Goal: Use online tool/utility: Use online tool/utility

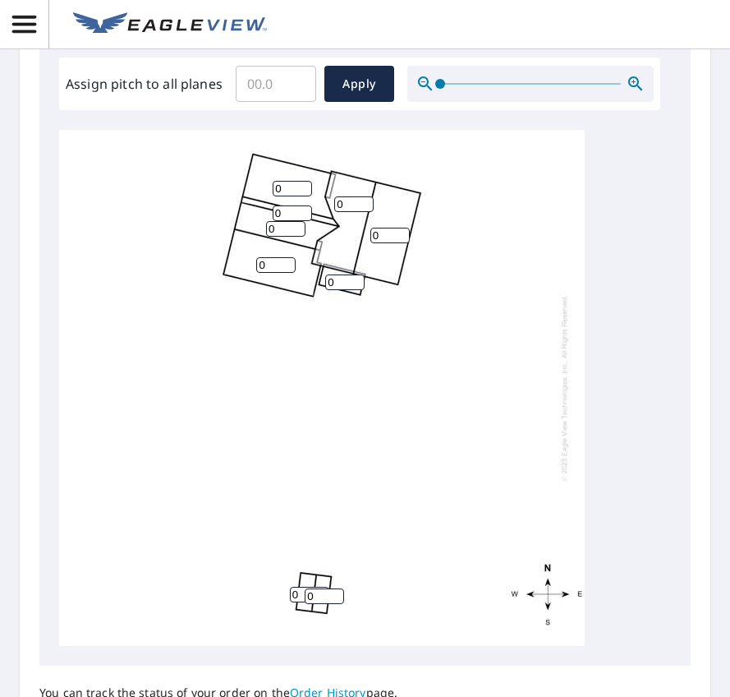
scroll to position [697, 0]
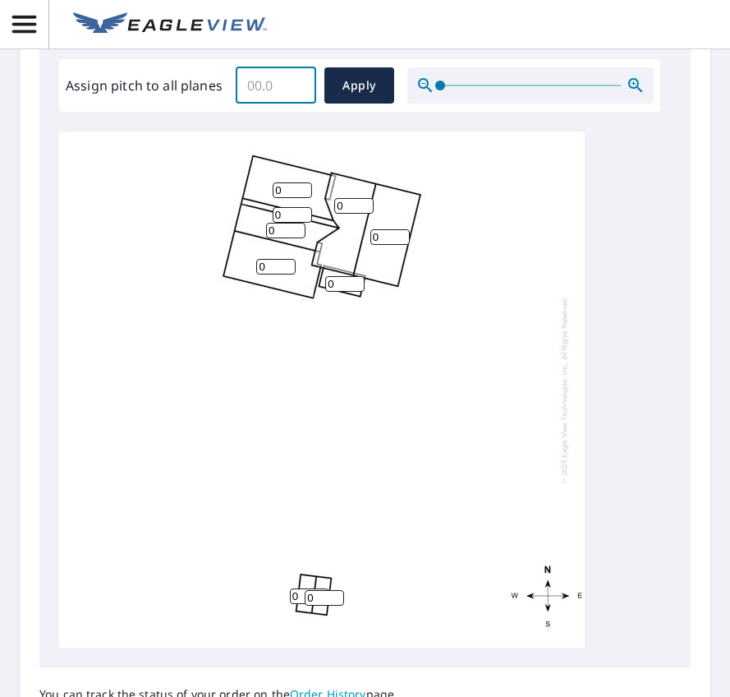
click at [258, 85] on input "Assign pitch to all planes" at bounding box center [276, 85] width 81 height 46
type input "8"
click at [348, 88] on span "Apply" at bounding box center [360, 86] width 44 height 21
type input "8"
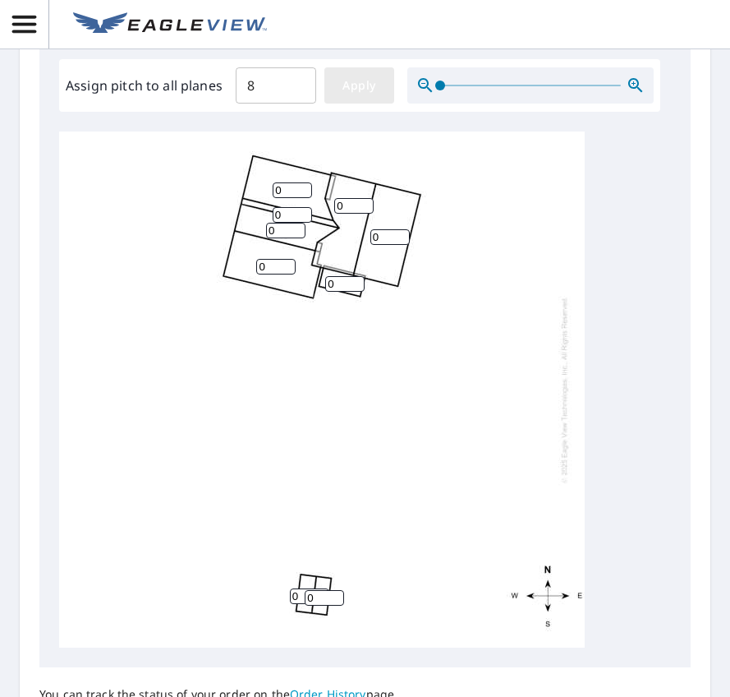
type input "8"
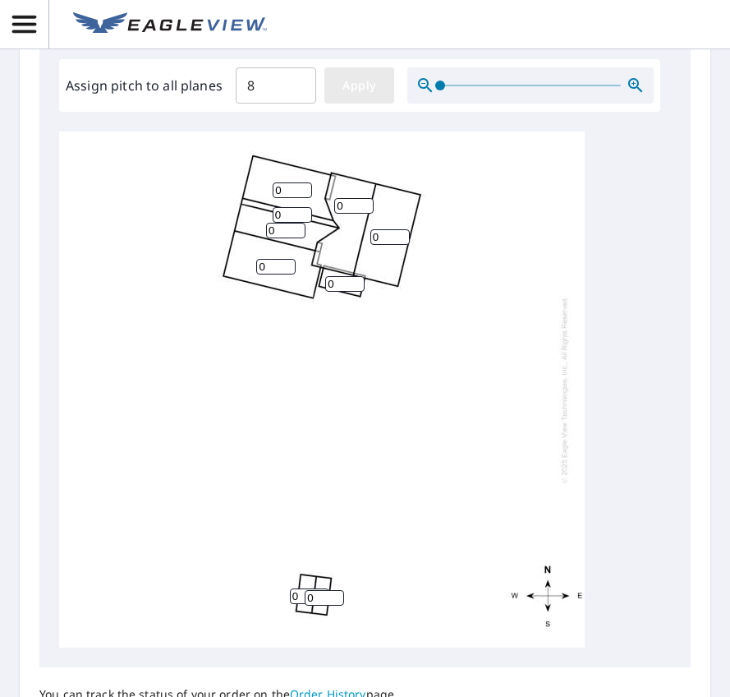
type input "8"
click at [620, 397] on div "8 8 8 8 8 8 8 8 8" at bounding box center [365, 389] width 612 height 516
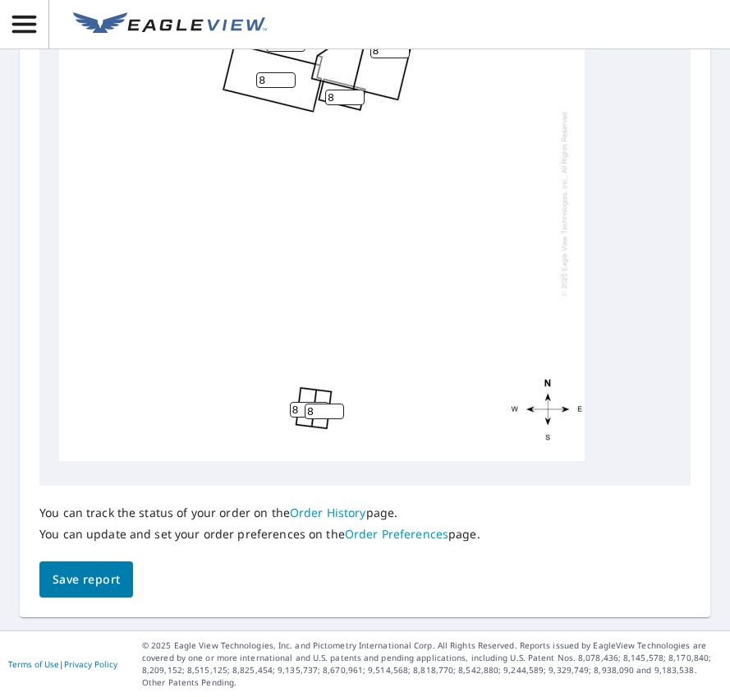
scroll to position [927, 0]
click at [104, 582] on span "Save report" at bounding box center [86, 579] width 67 height 21
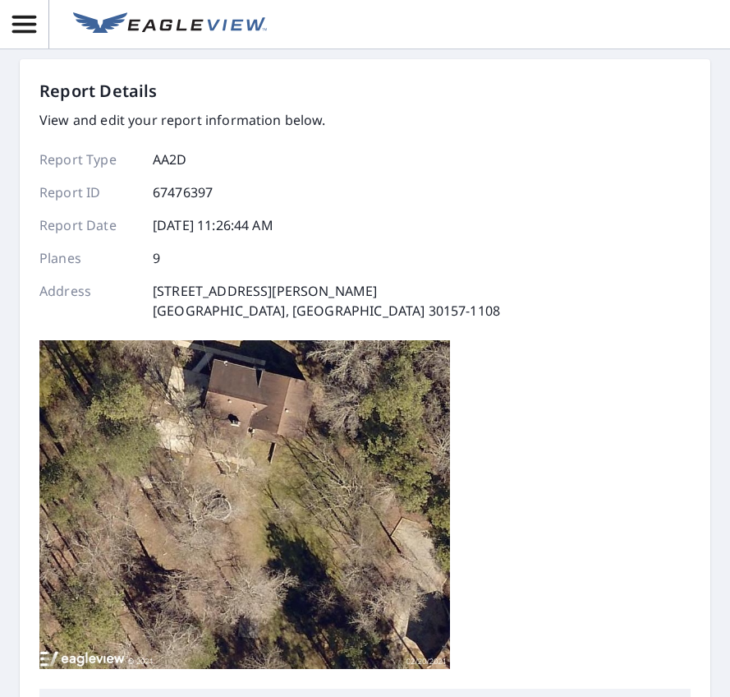
scroll to position [0, 0]
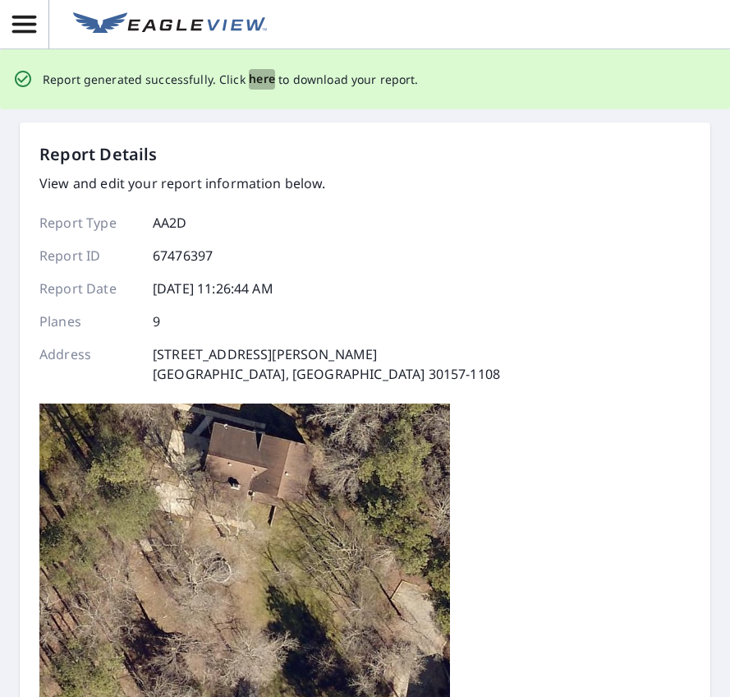
click at [256, 78] on span "here" at bounding box center [262, 79] width 27 height 21
